Goal: Information Seeking & Learning: Learn about a topic

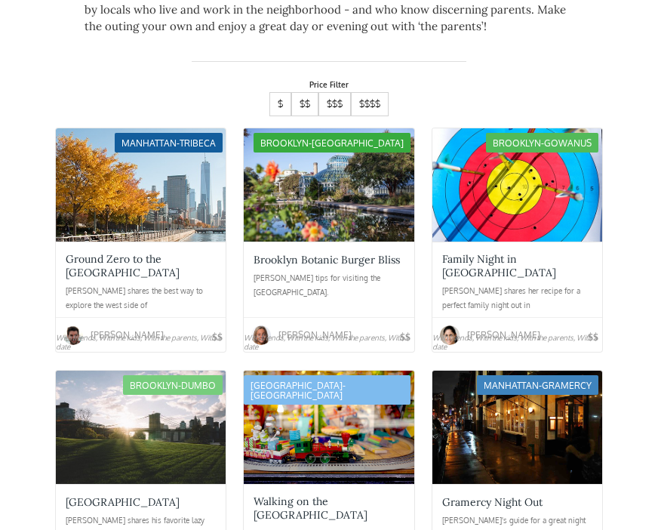
scroll to position [425, 0]
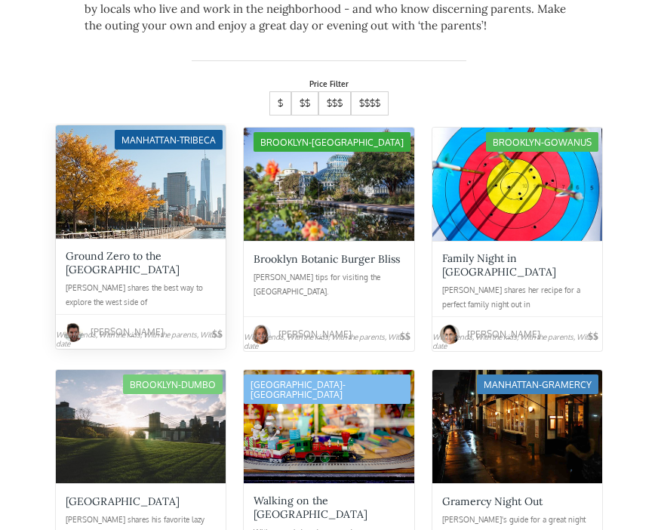
click at [84, 249] on div "Ground Zero to the [GEOGRAPHIC_DATA]" at bounding box center [141, 262] width 150 height 27
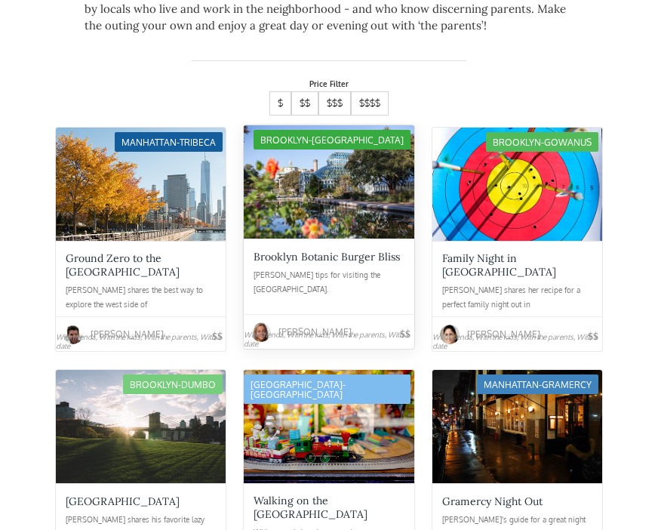
click at [279, 238] on div "Brooklyn Botanic Burger Bliss Cameron's tips for visiting the Brooklyn Botanic …" at bounding box center [329, 275] width 170 height 75
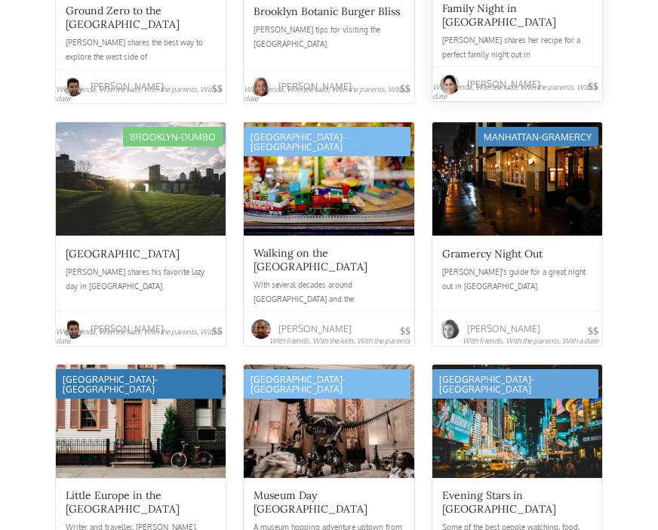
scroll to position [665, 0]
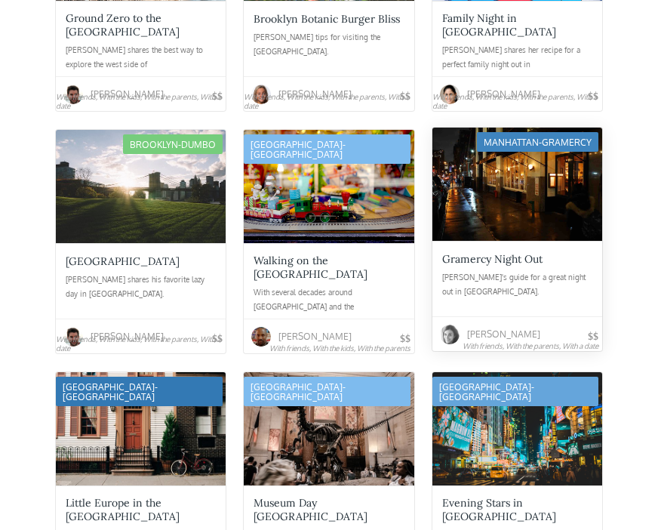
click at [464, 252] on div "Gramercy Night Out" at bounding box center [492, 259] width 100 height 14
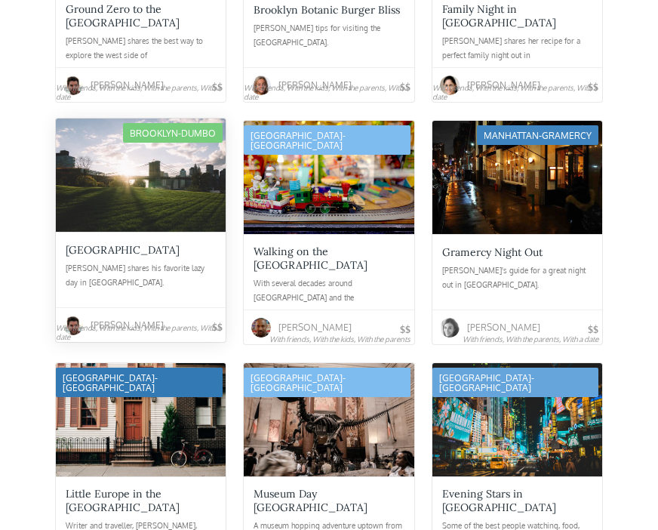
scroll to position [680, 0]
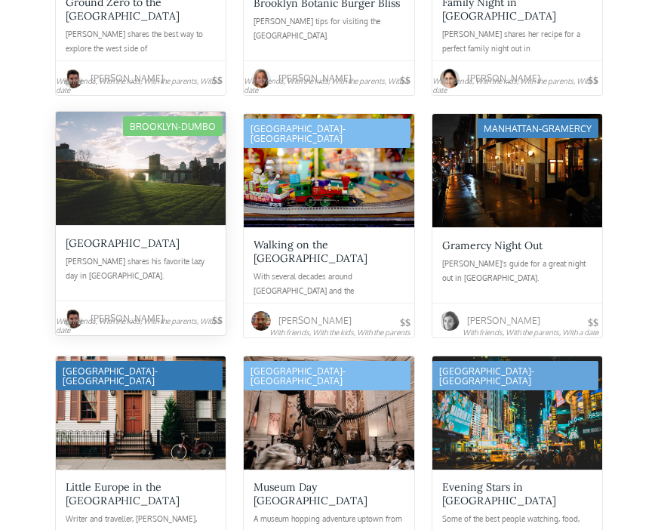
click at [144, 225] on div "Brooklyn Bridge Park Perry shares his favorite lazy day in DUMBO." at bounding box center [141, 262] width 170 height 75
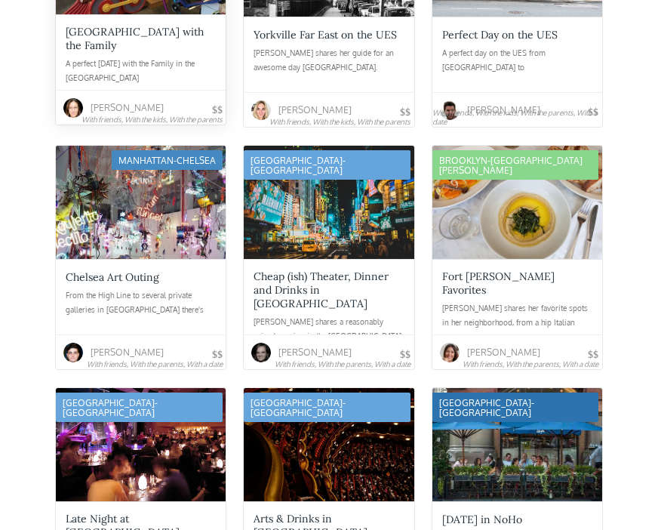
scroll to position [1860, 0]
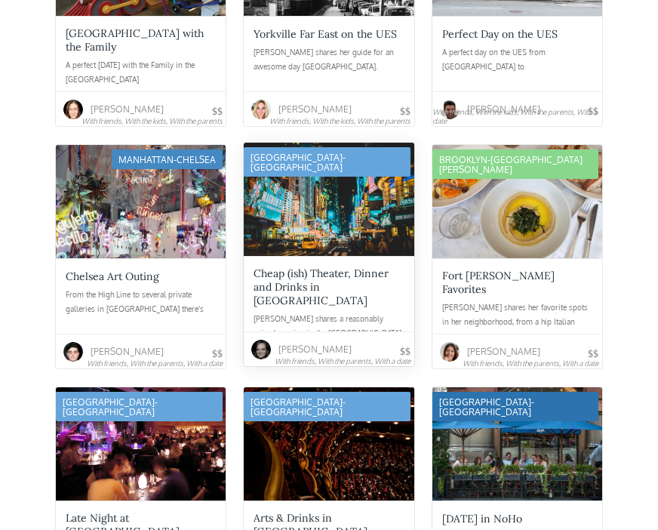
click at [332, 211] on div at bounding box center [329, 199] width 170 height 113
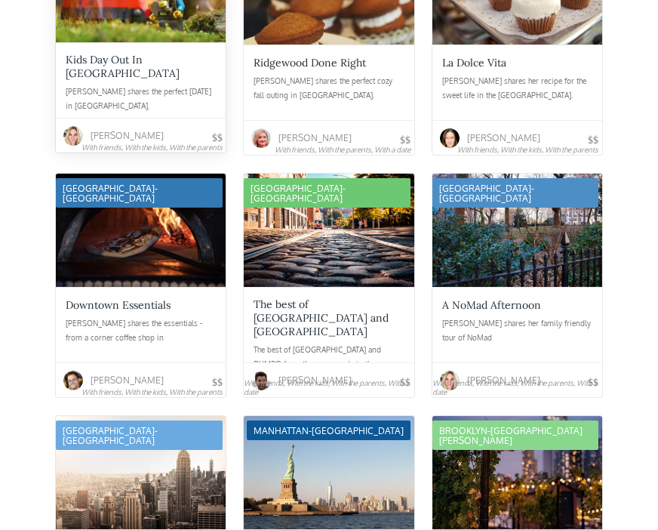
scroll to position [2877, 0]
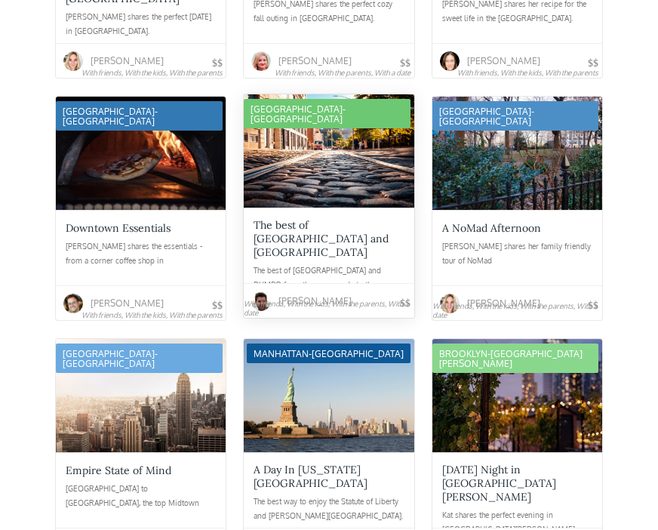
click at [354, 174] on div at bounding box center [329, 150] width 170 height 113
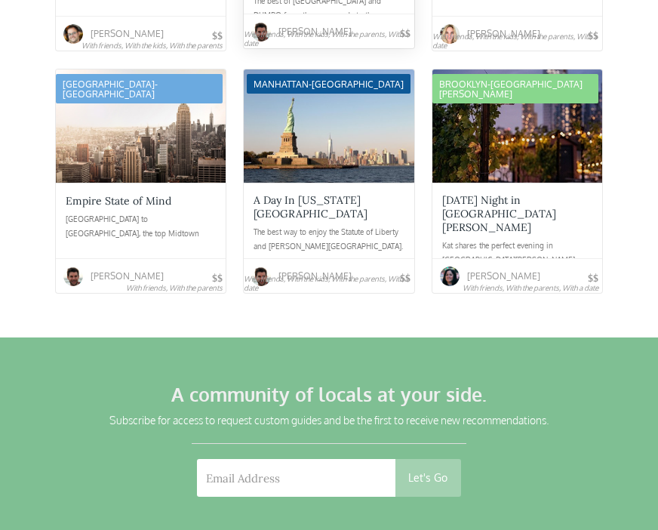
scroll to position [3147, 0]
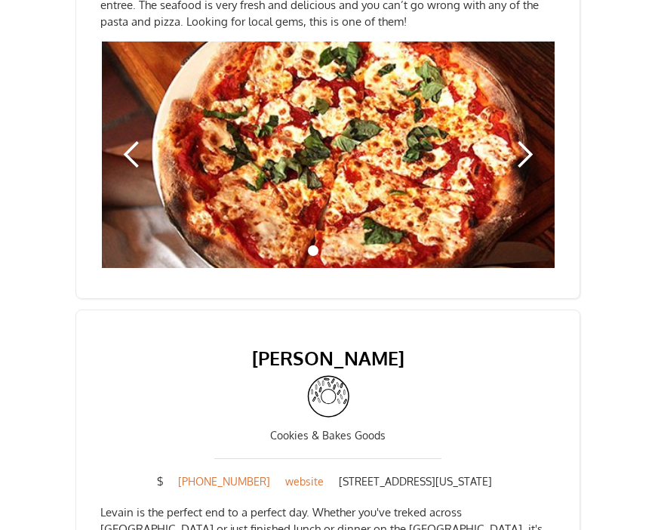
scroll to position [4265, 0]
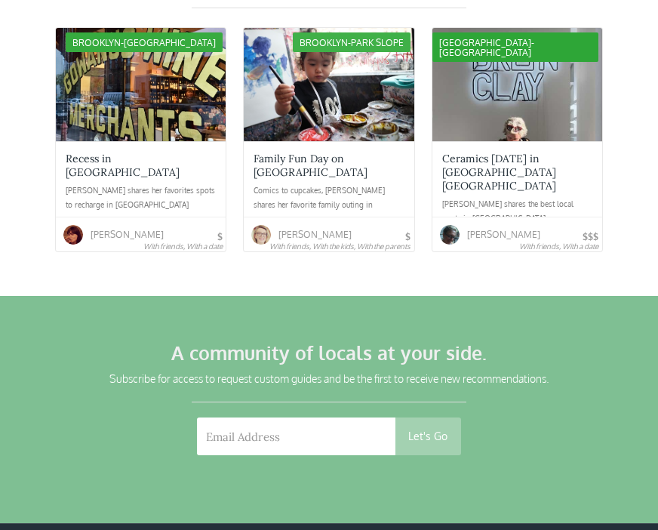
scroll to position [2298, 0]
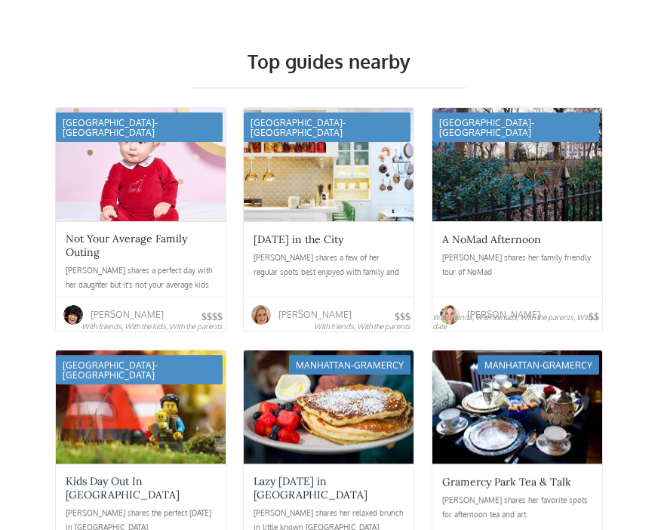
scroll to position [2035, 0]
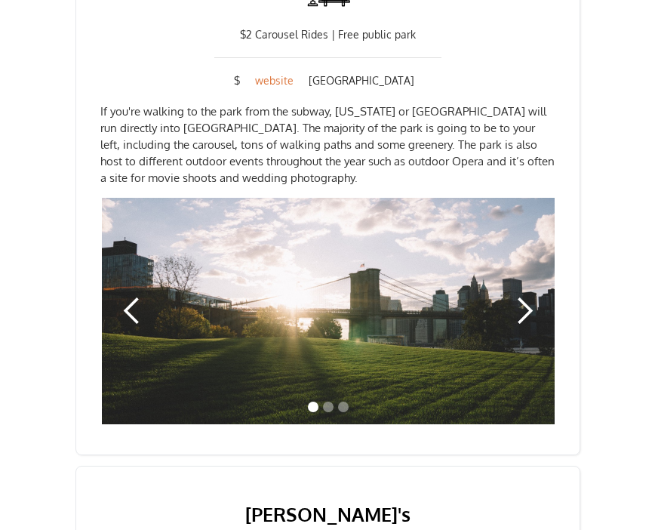
scroll to position [2179, 0]
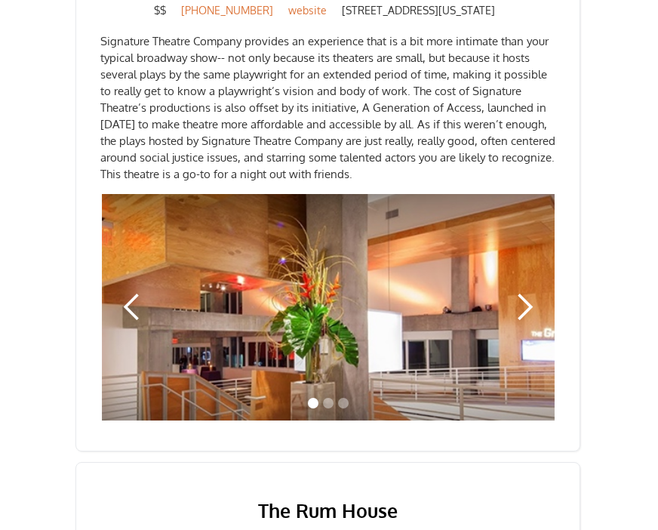
scroll to position [1496, 0]
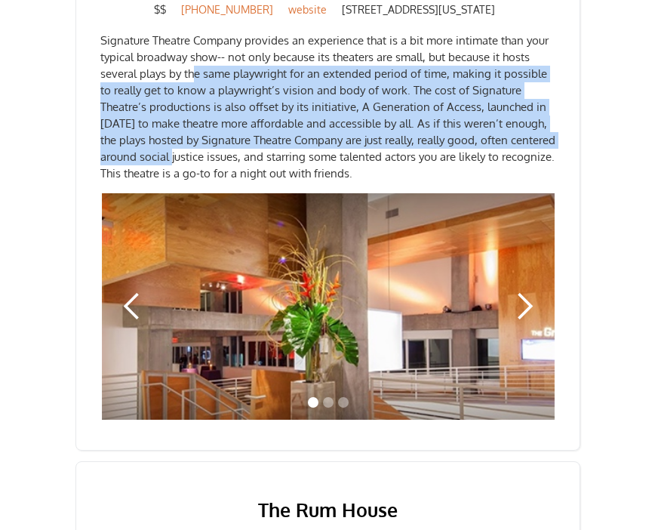
drag, startPoint x: 192, startPoint y: 59, endPoint x: 178, endPoint y: 149, distance: 91.5
click at [178, 149] on p "Signature Theatre Company provides an experience that is a bit more intimate th…" at bounding box center [327, 106] width 455 height 149
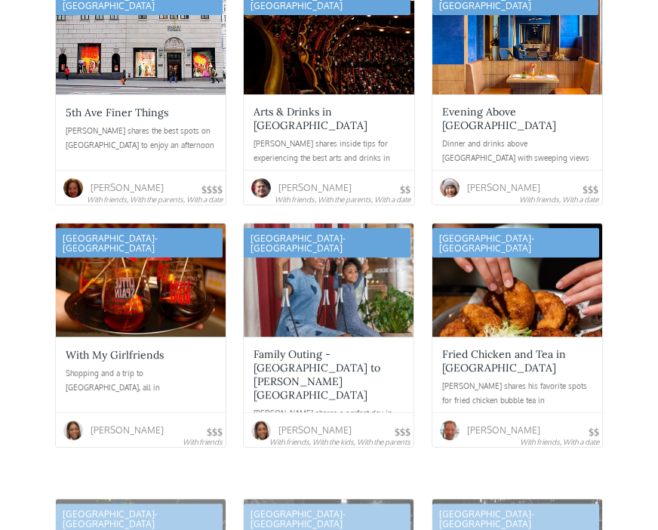
scroll to position [2619, 0]
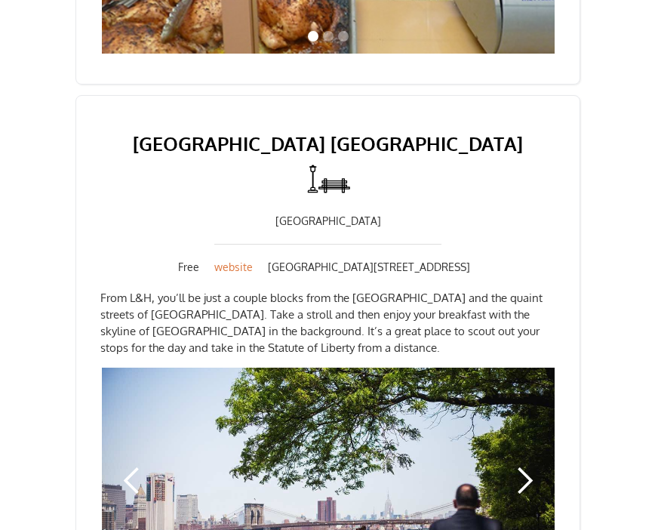
scroll to position [1248, 0]
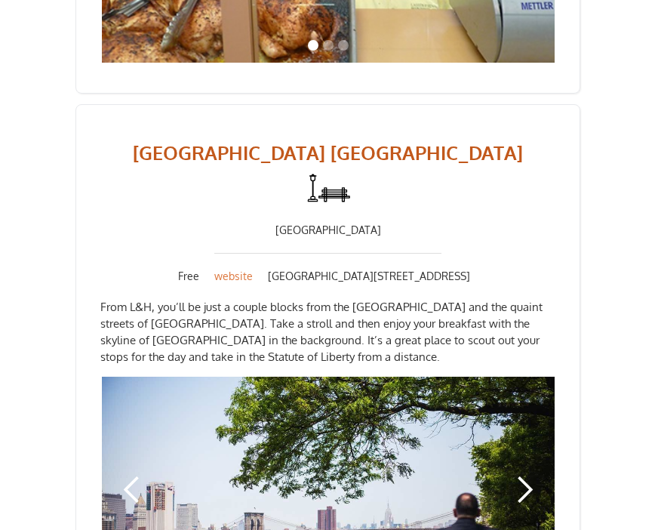
drag, startPoint x: 164, startPoint y: 102, endPoint x: 517, endPoint y: 108, distance: 353.1
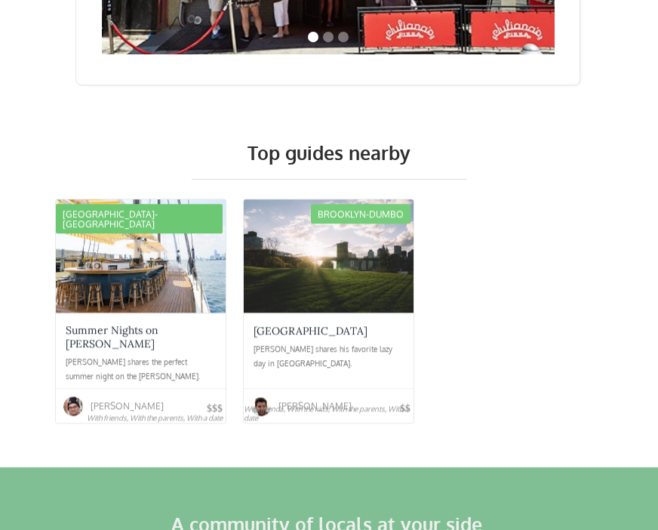
scroll to position [5488, 0]
